Goal: Find specific page/section: Find specific page/section

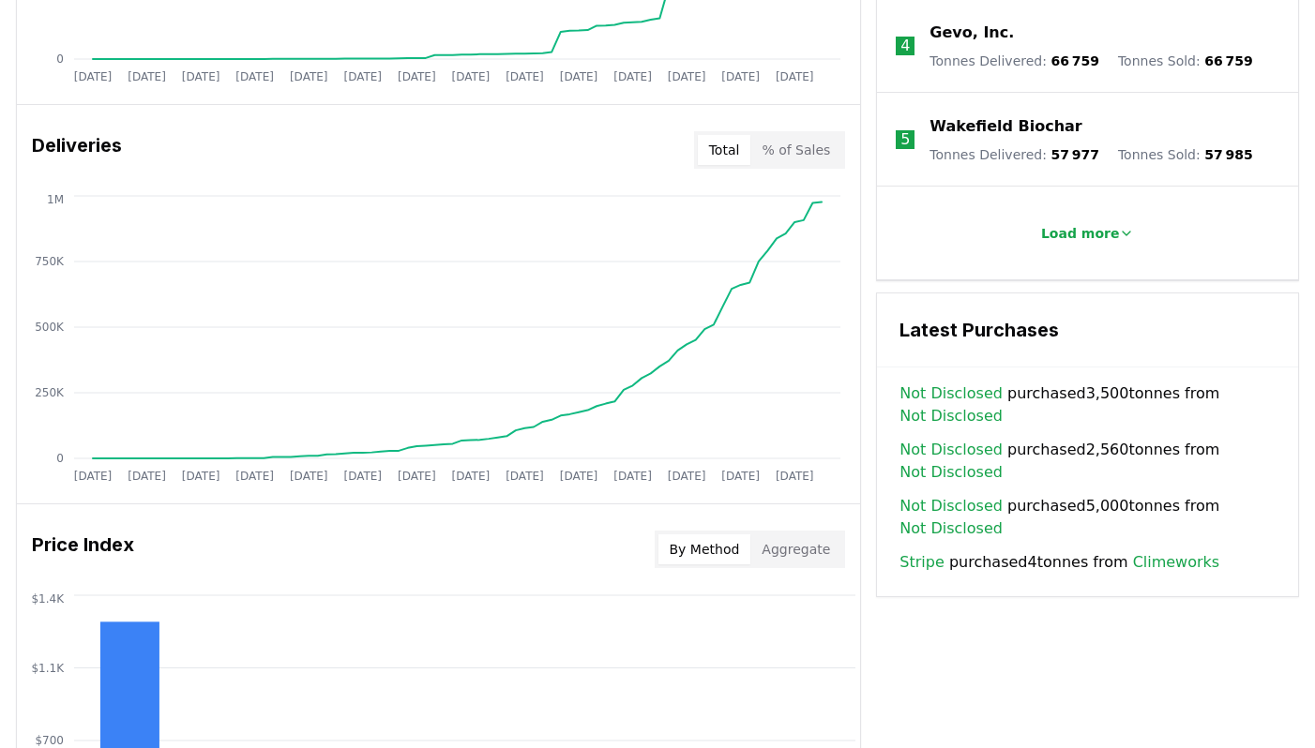
scroll to position [1058, 0]
click at [802, 160] on button "% of Sales" at bounding box center [795, 151] width 91 height 30
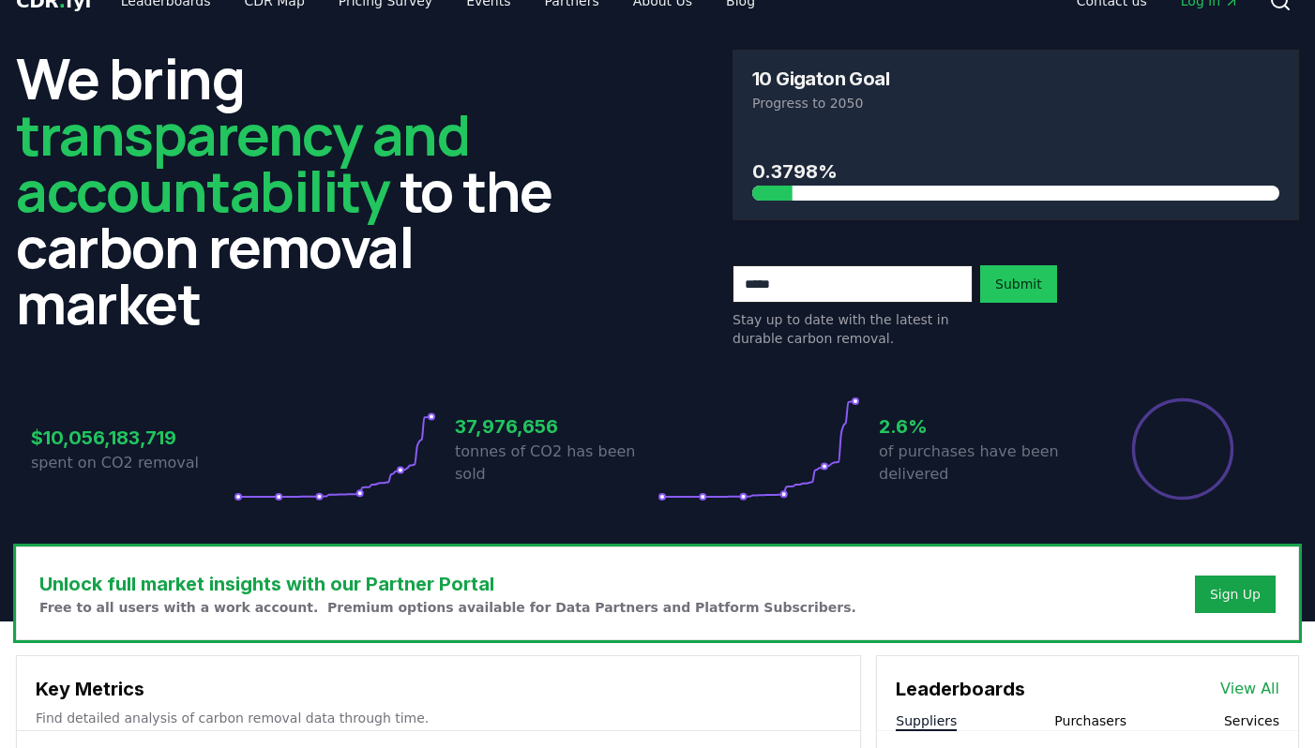
scroll to position [0, 0]
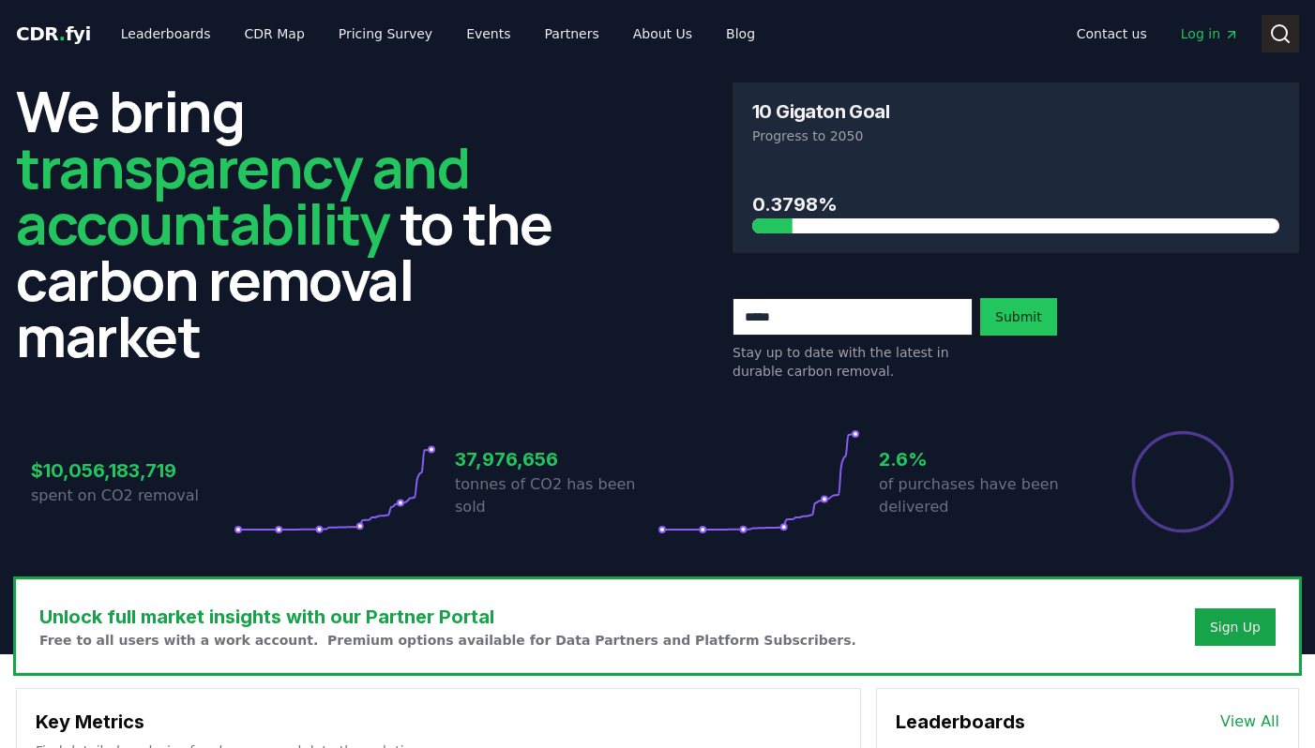
click at [1274, 33] on icon at bounding box center [1280, 34] width 23 height 23
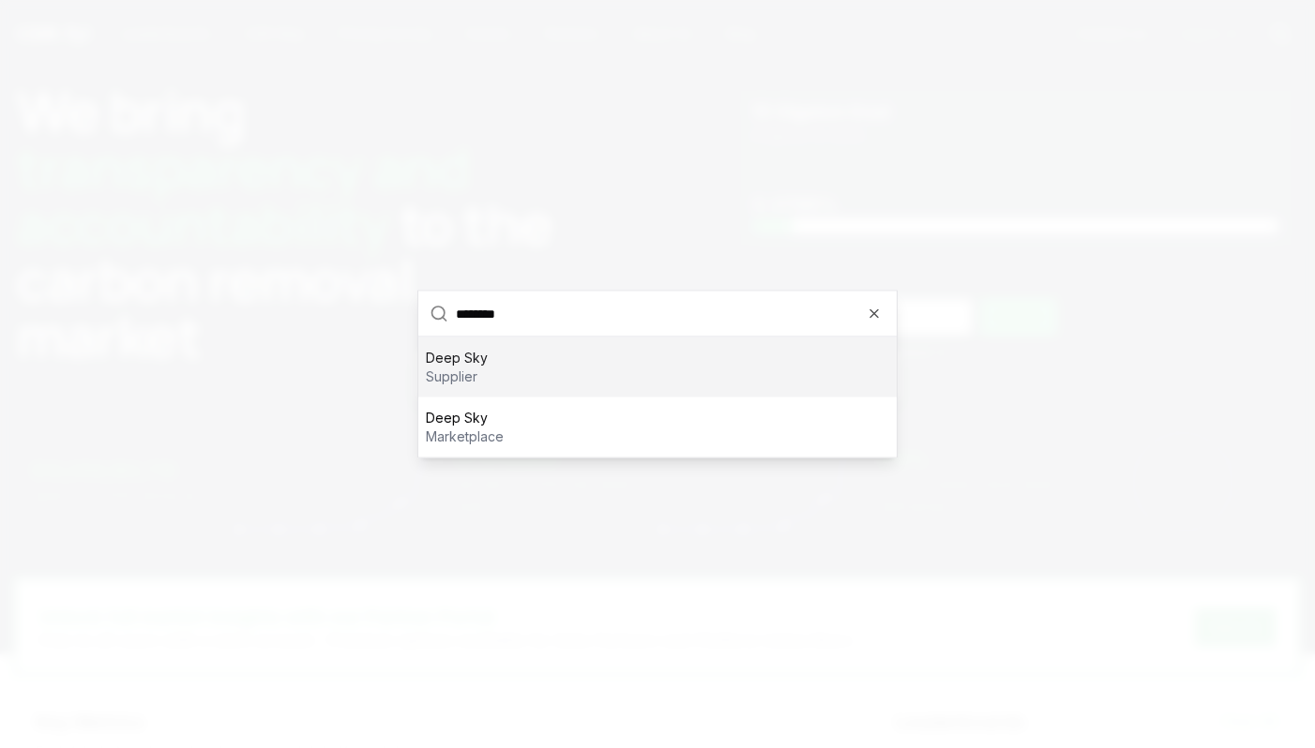
type input "********"
click at [602, 357] on div "Deep Sky supplier" at bounding box center [657, 368] width 478 height 60
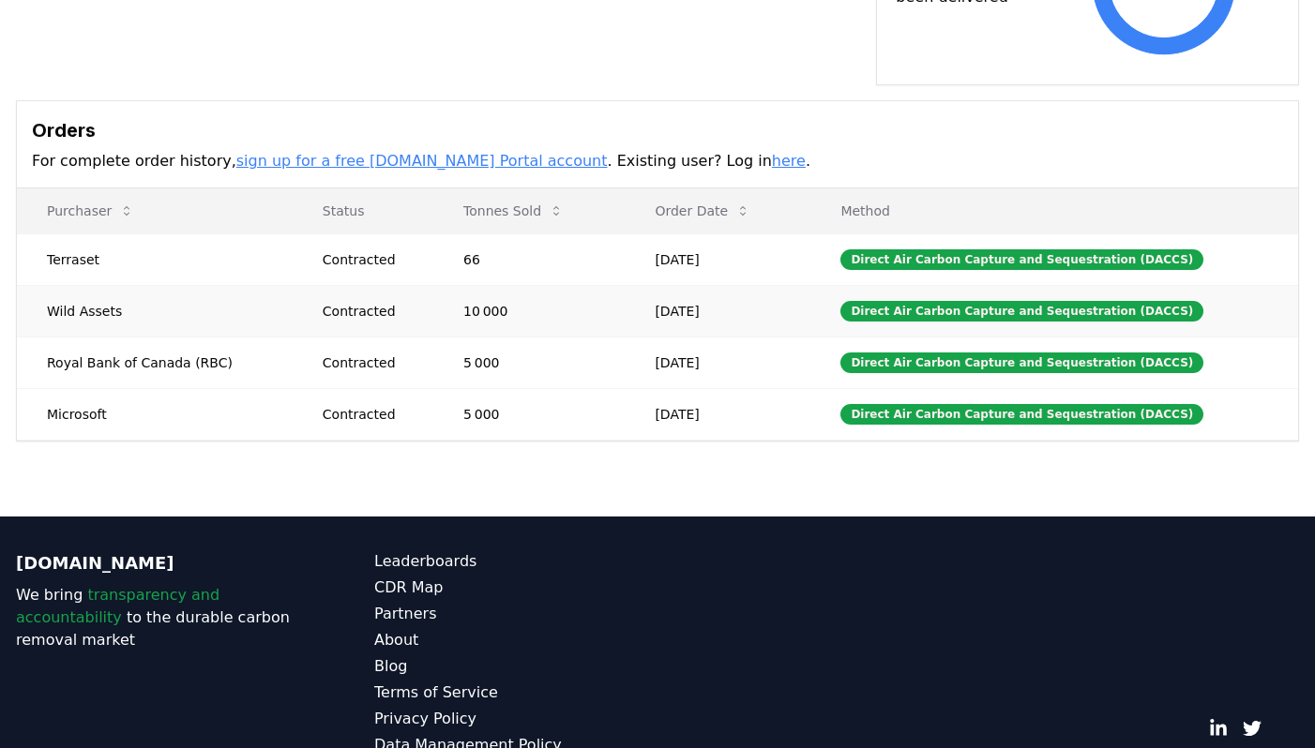
scroll to position [631, 0]
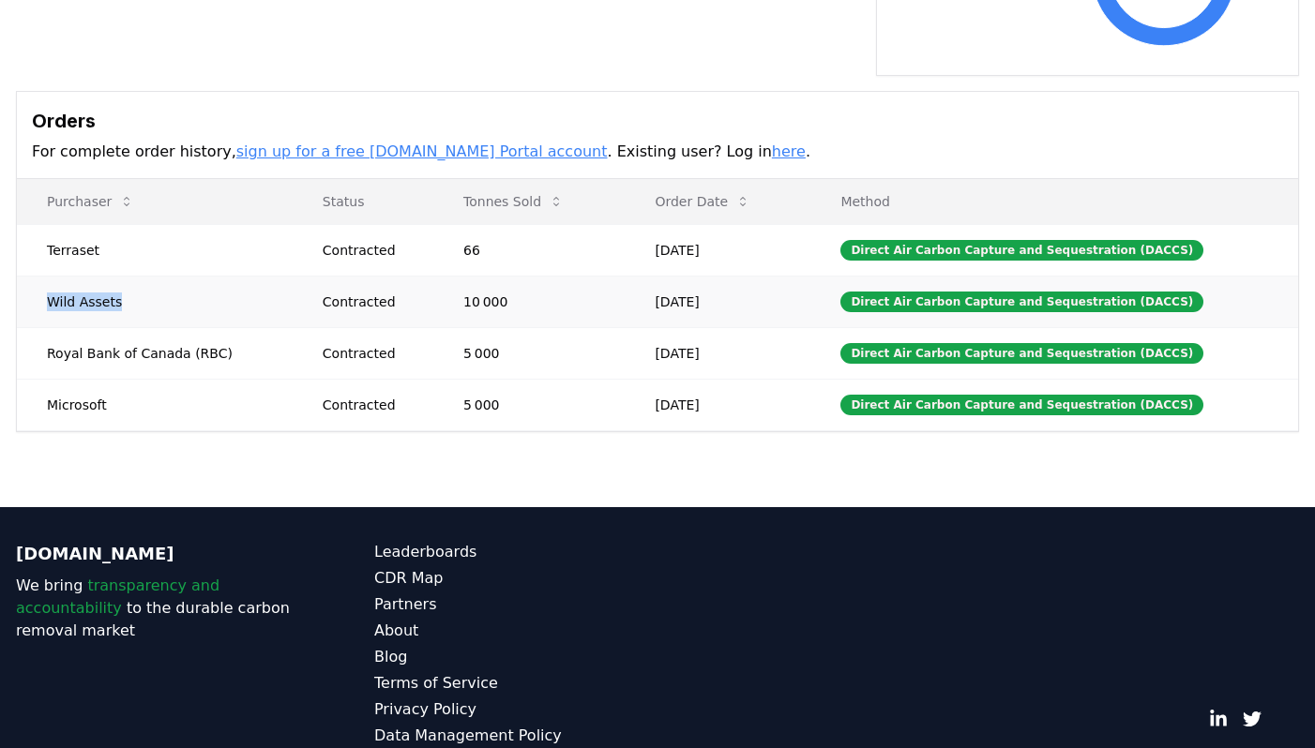
drag, startPoint x: 115, startPoint y: 282, endPoint x: 41, endPoint y: 281, distance: 74.1
click at [41, 281] on td "Wild Assets" at bounding box center [155, 302] width 276 height 52
copy td "Wild Assets"
